Goal: Find specific page/section

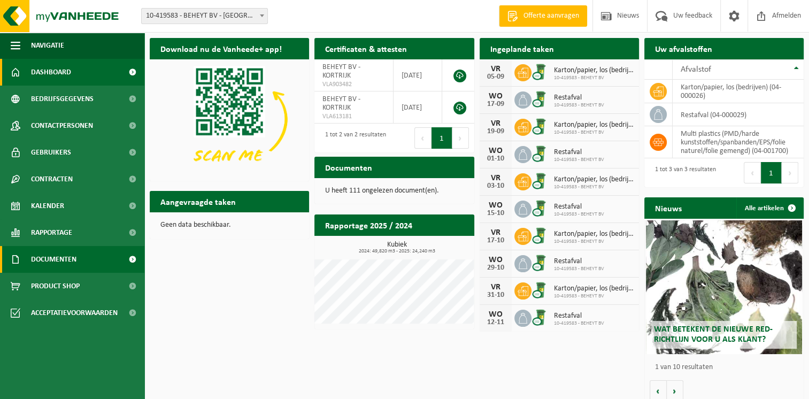
click at [72, 261] on span "Documenten" at bounding box center [53, 259] width 45 height 27
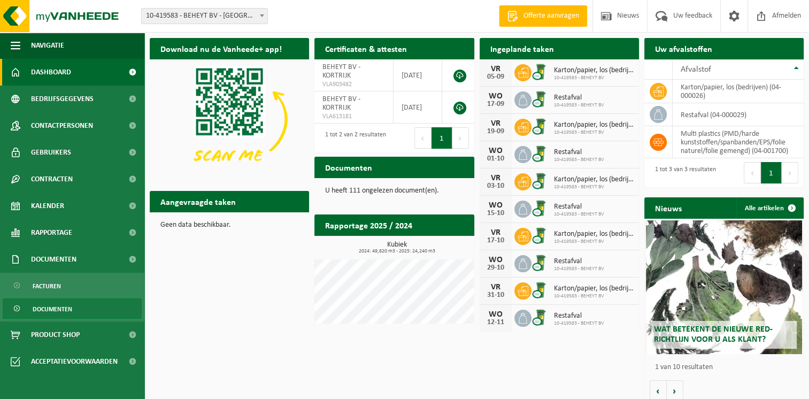
click at [51, 308] on span "Documenten" at bounding box center [53, 309] width 40 height 20
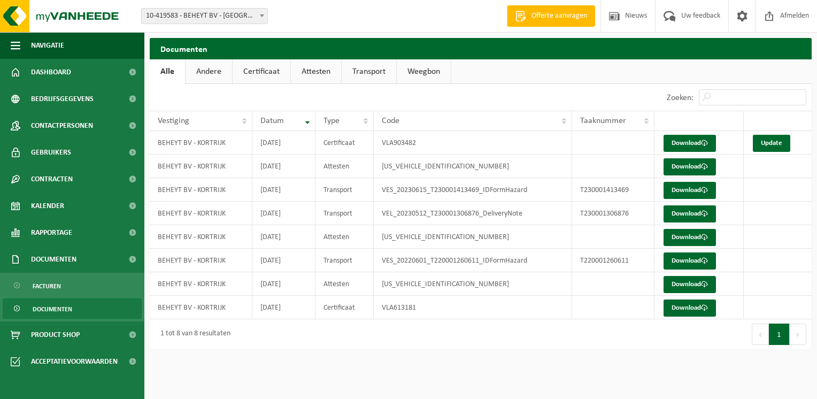
click at [329, 68] on link "Attesten" at bounding box center [316, 71] width 50 height 25
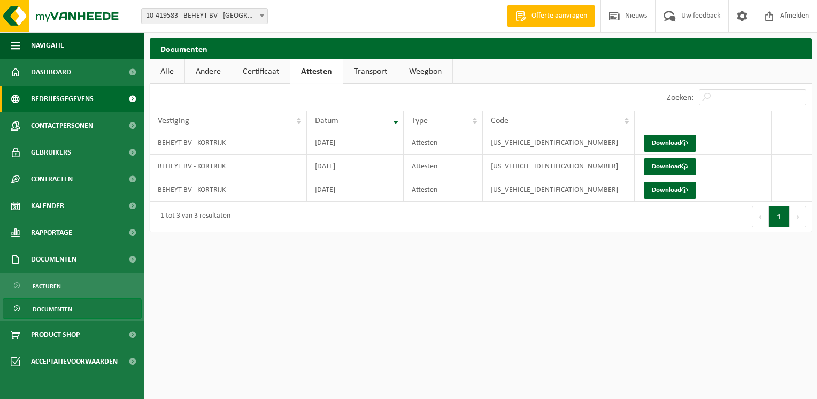
click at [66, 97] on span "Bedrijfsgegevens" at bounding box center [62, 99] width 63 height 27
